Goal: Information Seeking & Learning: Find specific fact

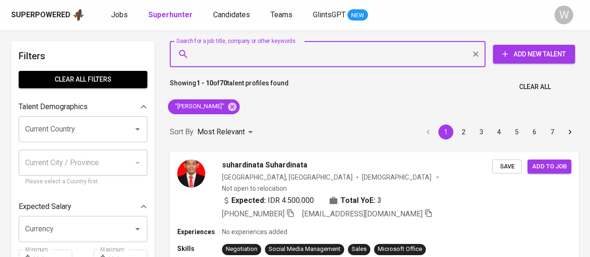
click at [246, 45] on input "Search for a job title, company or other keywords" at bounding box center [330, 54] width 275 height 18
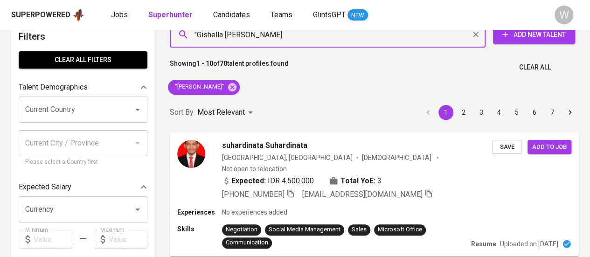
type input ""Gishella [PERSON_NAME]""
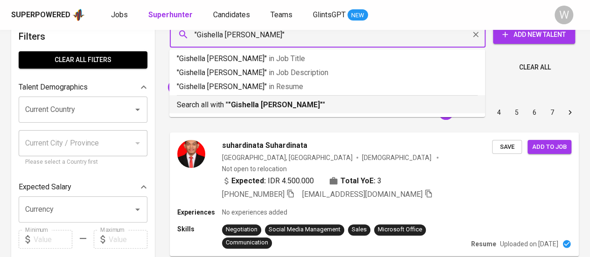
click at [257, 98] on div "Search all with " "[PERSON_NAME]" "" at bounding box center [327, 102] width 301 height 15
click at [268, 100] on div "Sort By Most Relevant MOST_RELEVANT 1 2 3 4 5 6 7" at bounding box center [374, 112] width 420 height 28
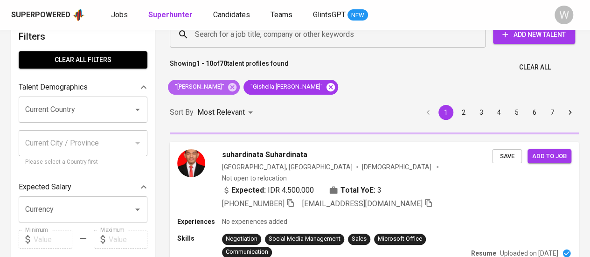
click at [236, 89] on icon at bounding box center [232, 87] width 8 height 8
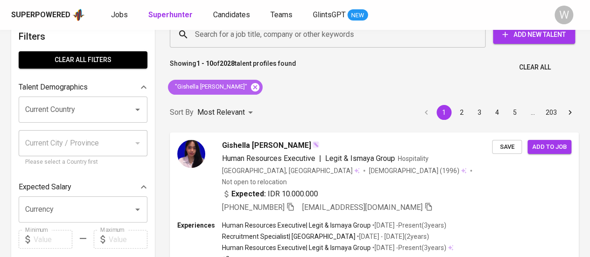
click at [251, 88] on icon at bounding box center [255, 87] width 8 height 8
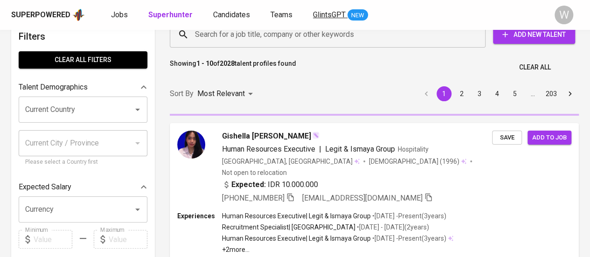
scroll to position [54, 0]
